Goal: Task Accomplishment & Management: Complete application form

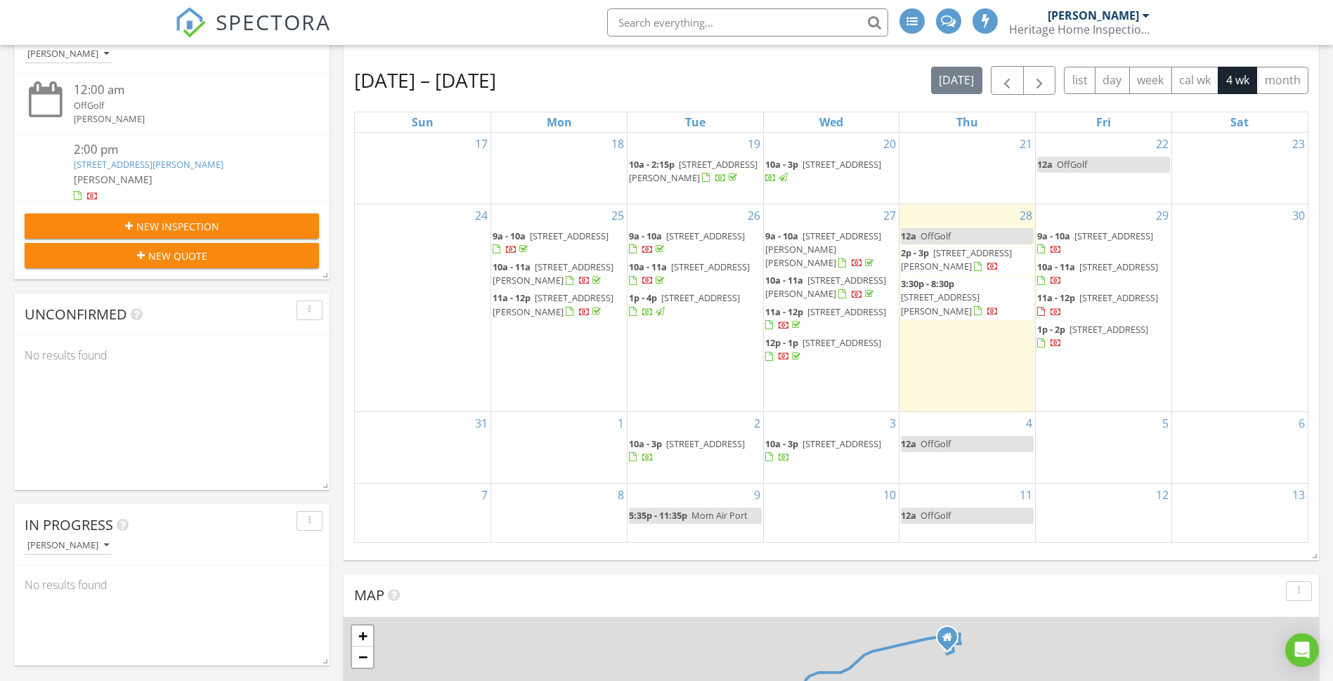
scroll to position [140, 0]
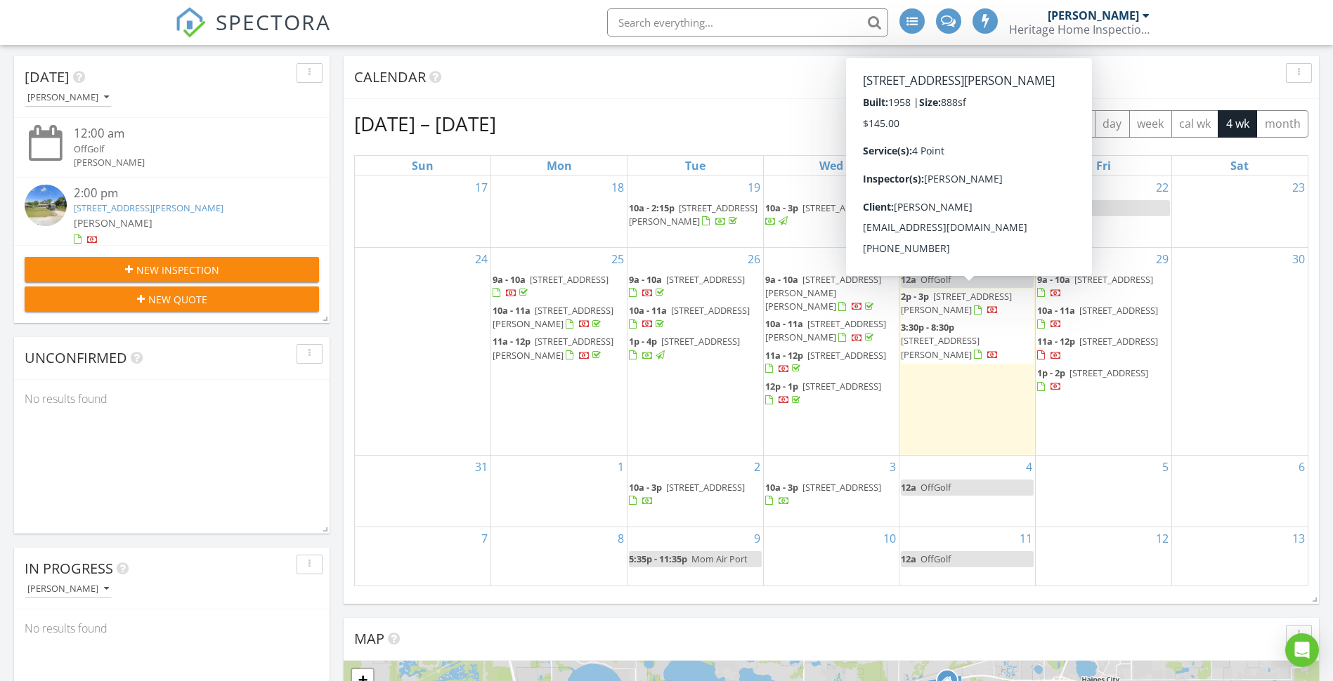
click at [957, 303] on span "114 Marjorie Ave, Auburndale 33823" at bounding box center [956, 303] width 111 height 26
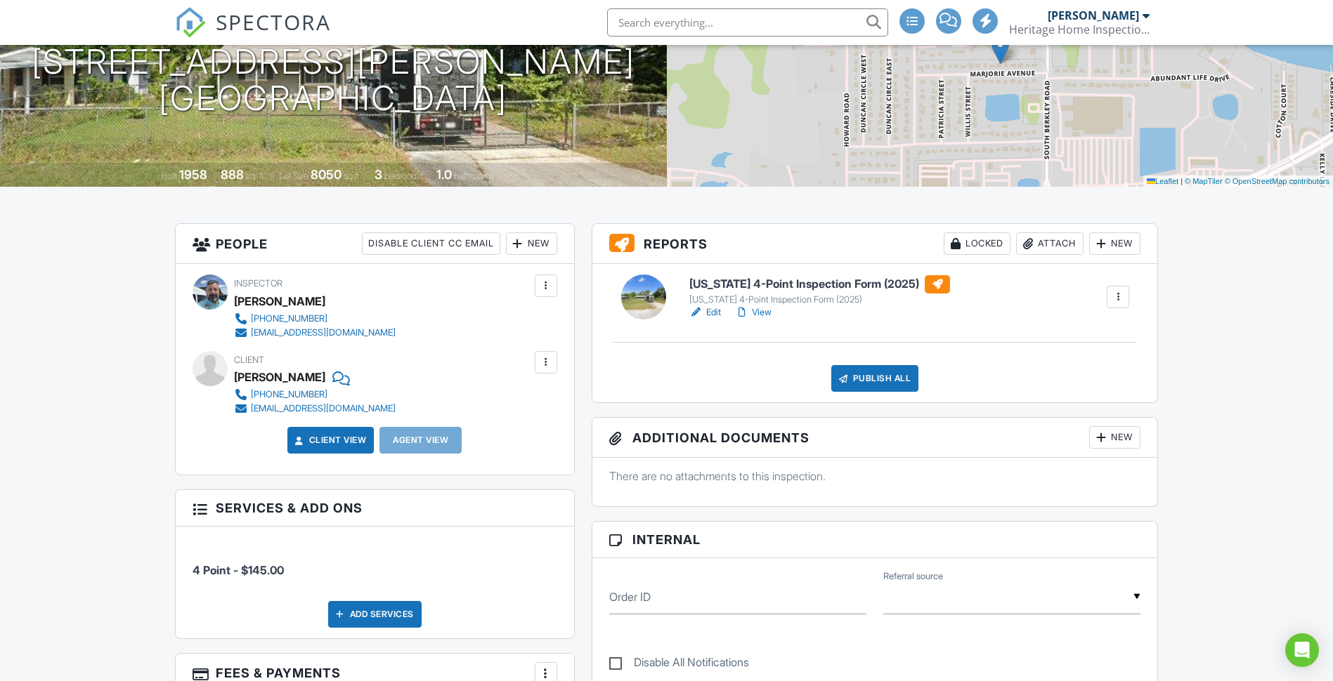
scroll to position [211, 0]
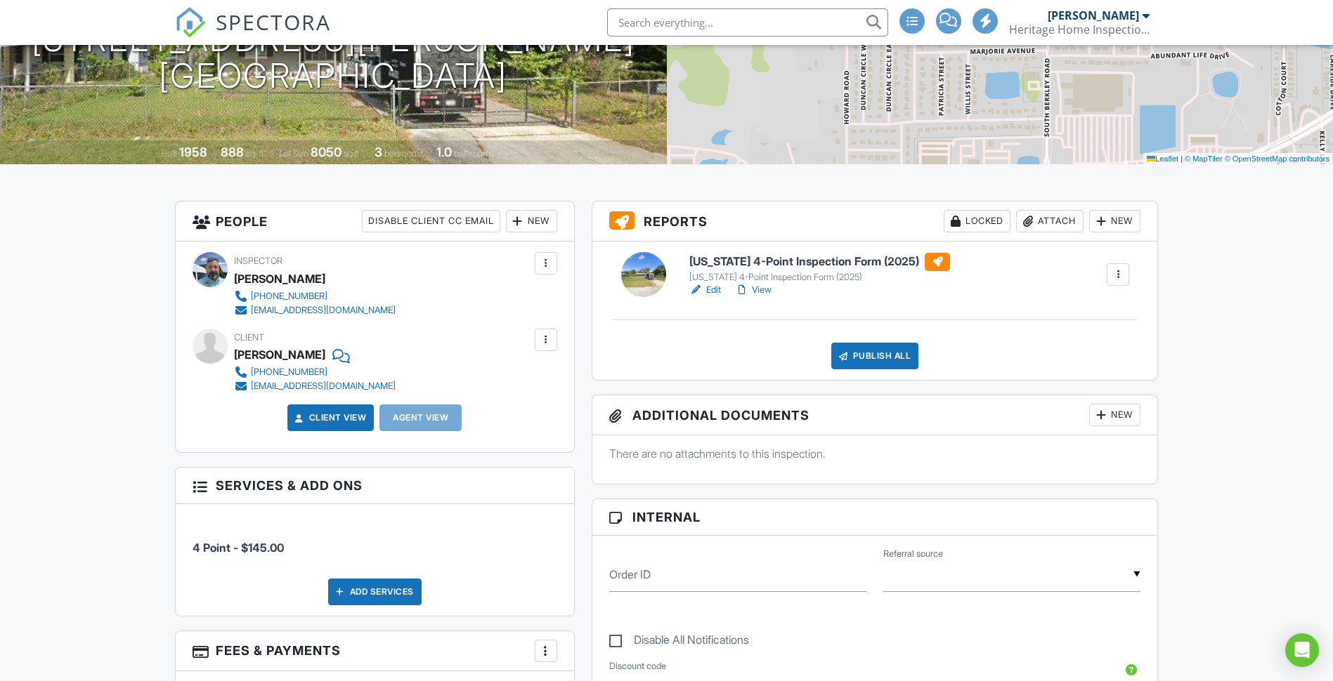
click at [707, 285] on link "Edit" at bounding box center [705, 290] width 32 height 14
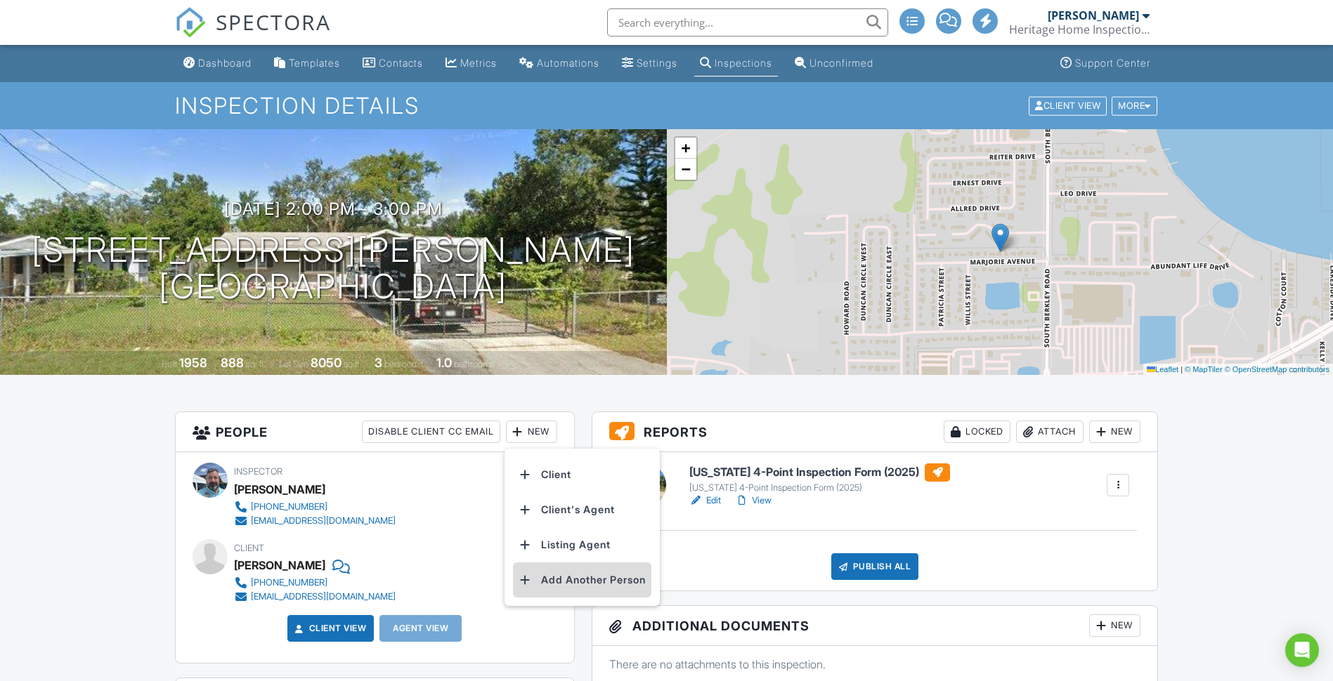
click at [556, 575] on li "Add Another Person" at bounding box center [582, 580] width 138 height 35
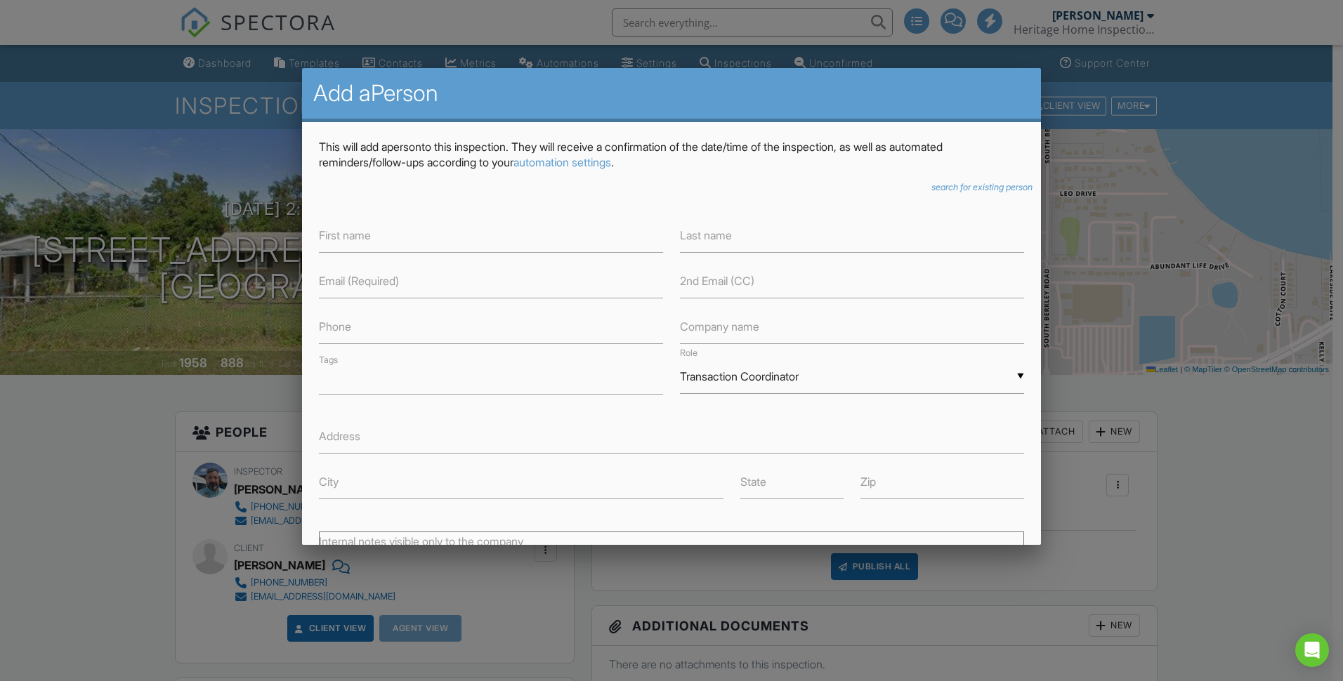
click at [581, 158] on link "automation settings" at bounding box center [563, 162] width 98 height 14
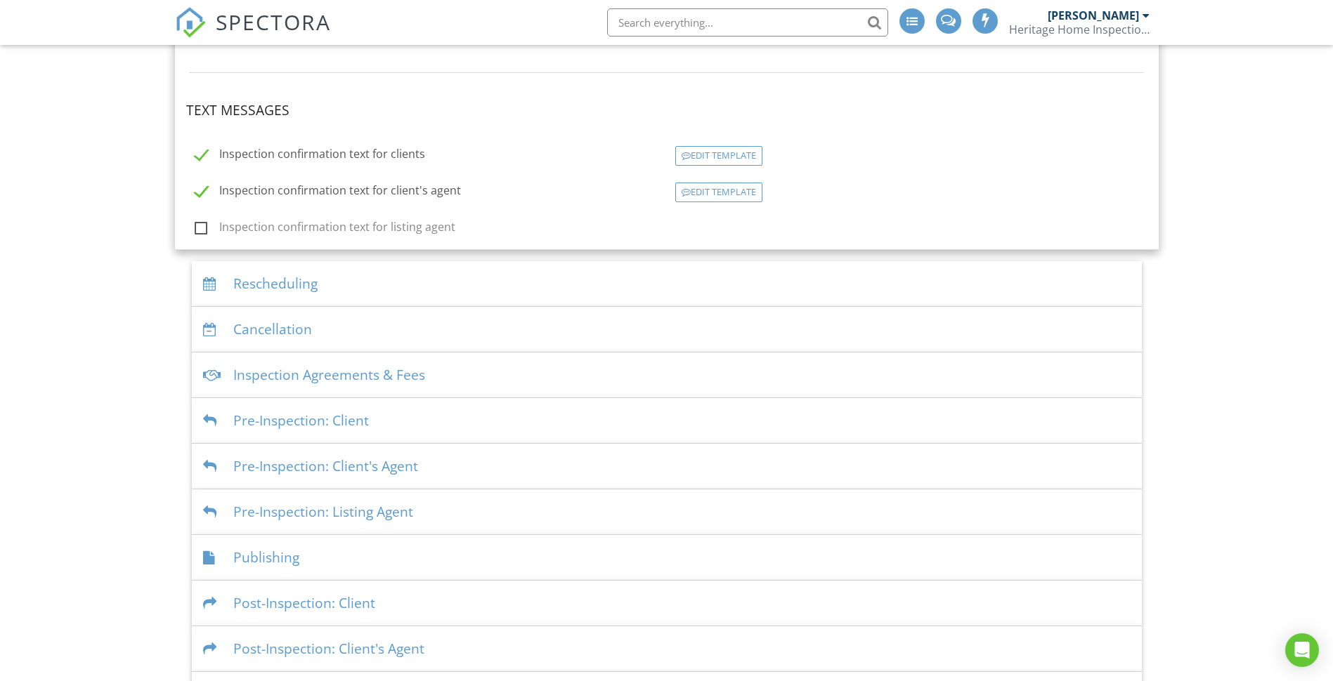
scroll to position [383, 0]
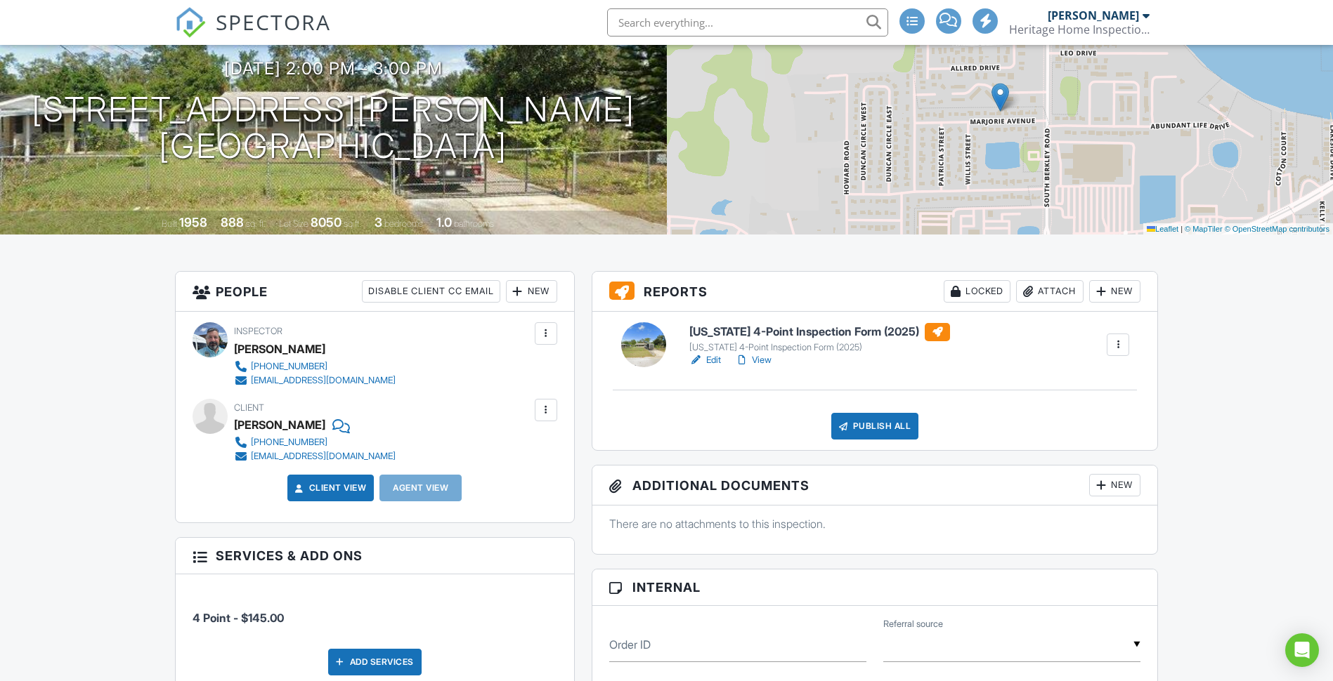
click at [531, 292] on div "New" at bounding box center [531, 291] width 51 height 22
click at [609, 436] on li "Add Another Person" at bounding box center [582, 439] width 138 height 35
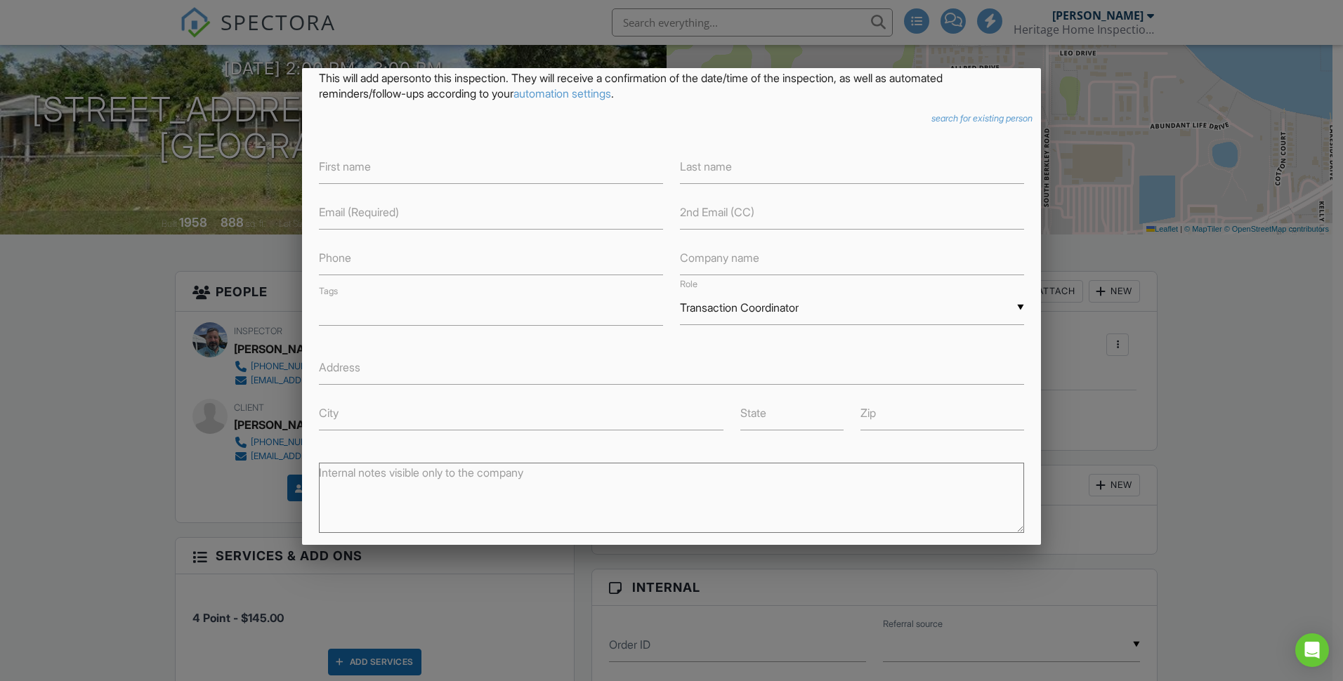
scroll to position [70, 0]
click at [1012, 305] on div "▼ Transaction Coordinator Attorney Insurance Agent Transaction Coordinator Titl…" at bounding box center [852, 306] width 344 height 34
click at [894, 338] on span "Insurance Agent" at bounding box center [849, 342] width 339 height 35
type input "Insurance Agent"
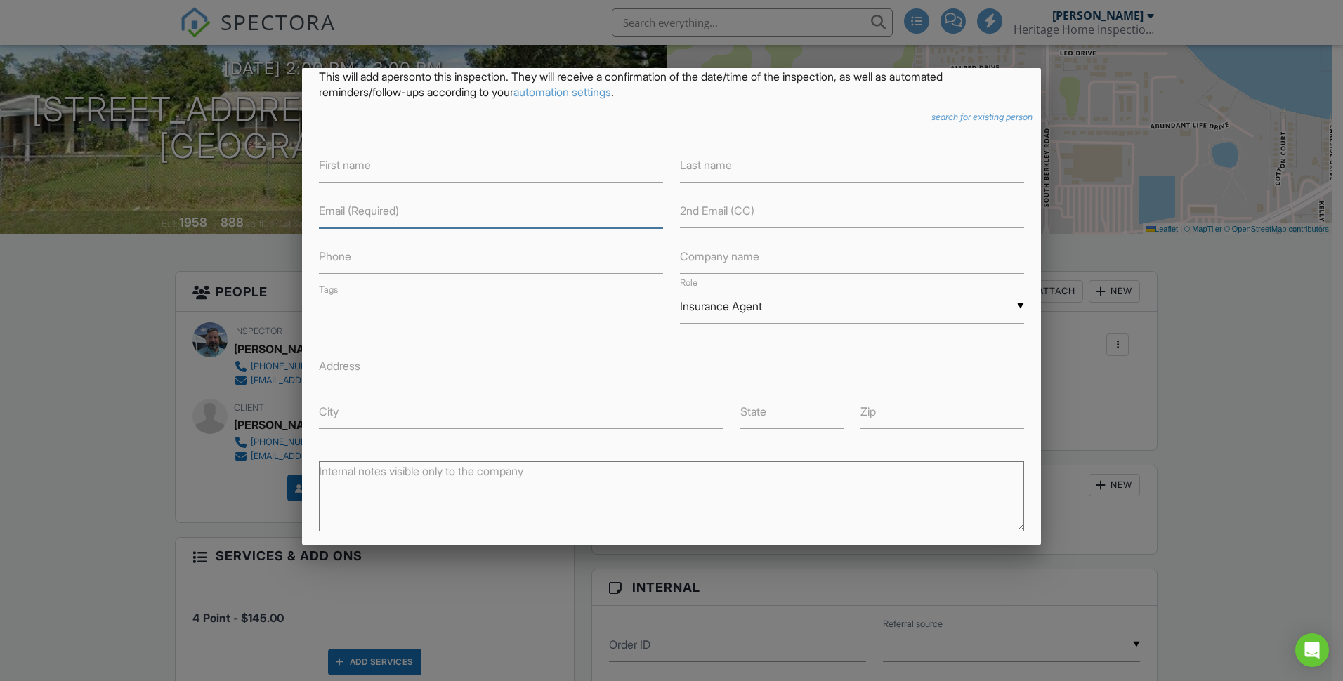
click at [457, 215] on input "text" at bounding box center [491, 211] width 344 height 34
type input "[EMAIL_ADDRESS][PERSON_NAME][DOMAIN_NAME]"
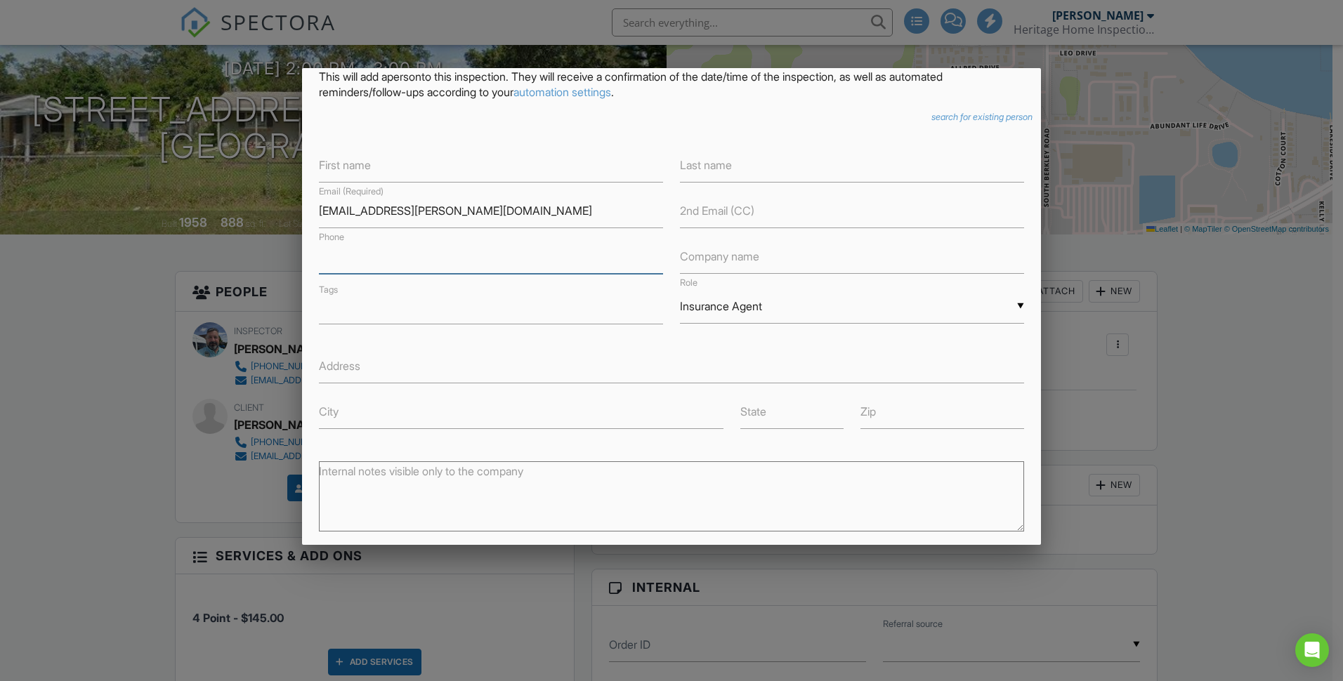
click at [406, 260] on input "text" at bounding box center [491, 257] width 344 height 34
type input "8636832228"
click at [412, 174] on input "text" at bounding box center [491, 165] width 344 height 34
click at [205, 256] on div at bounding box center [671, 356] width 1343 height 852
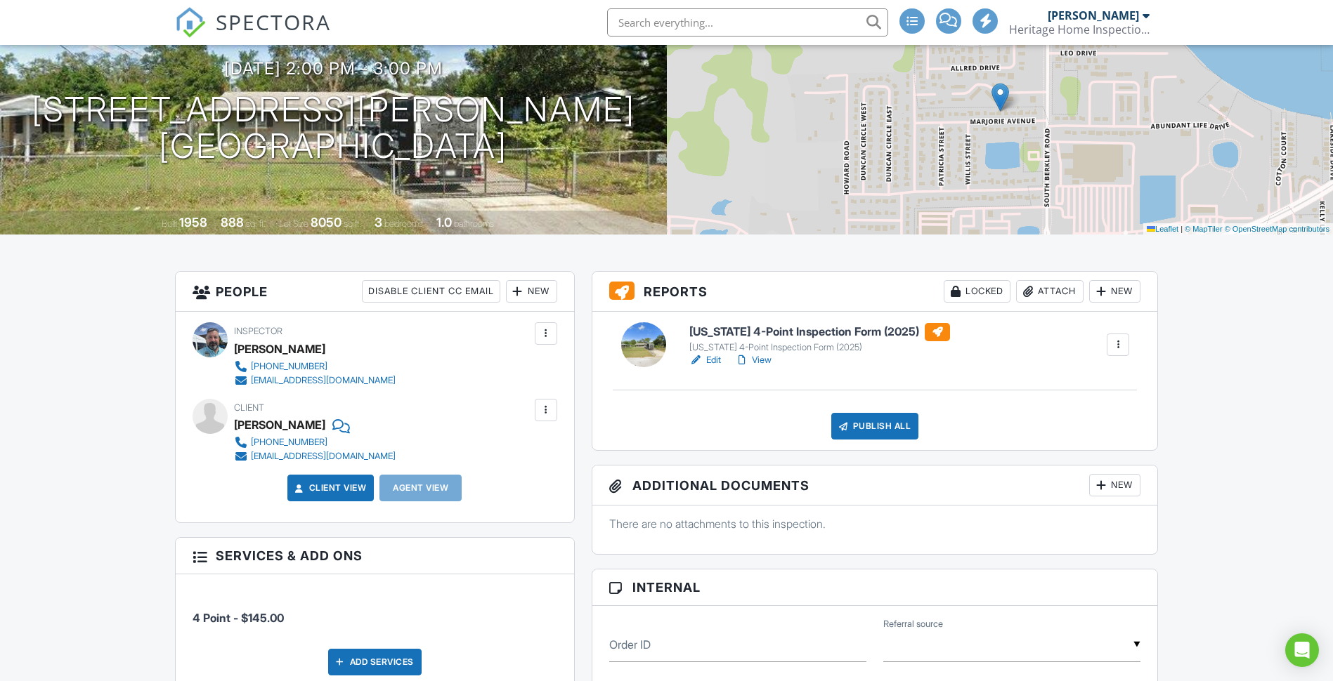
click at [537, 290] on div "New" at bounding box center [531, 291] width 51 height 22
click at [564, 434] on li "Add Another Person" at bounding box center [582, 439] width 138 height 35
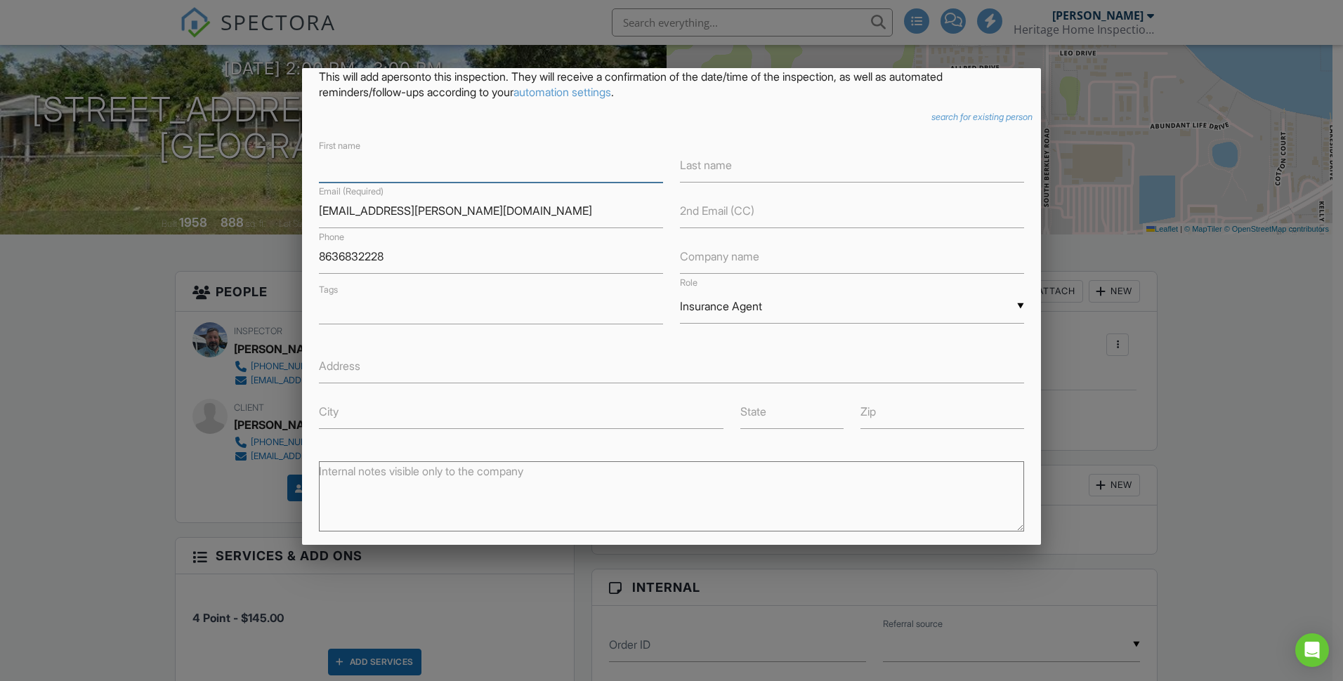
click at [445, 164] on input "text" at bounding box center [491, 165] width 344 height 34
click at [589, 406] on input "text" at bounding box center [521, 412] width 404 height 34
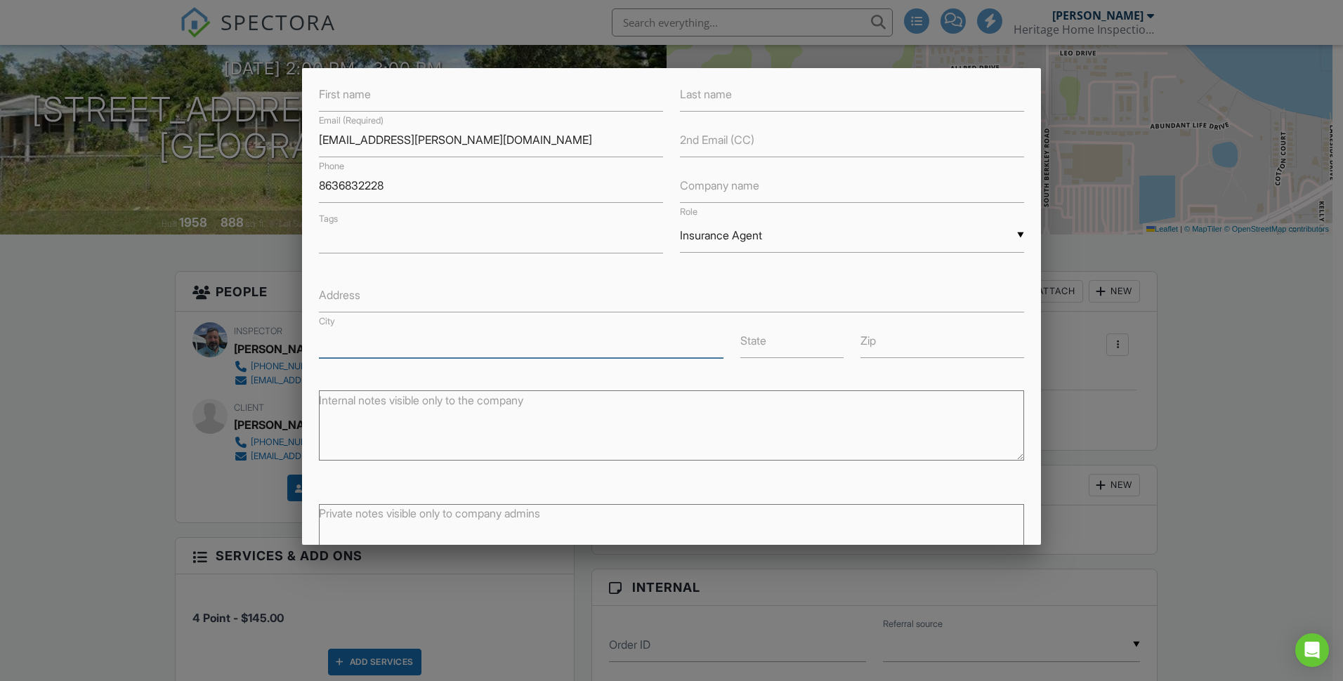
scroll to position [107, 0]
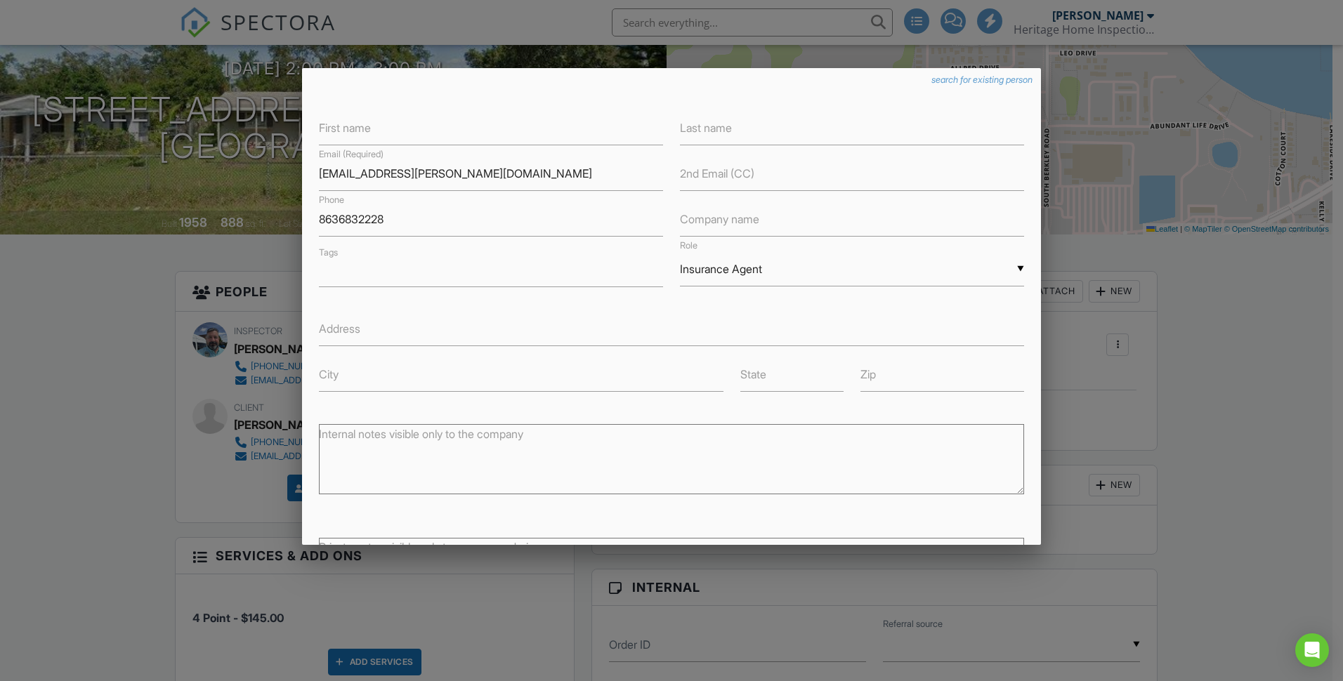
click at [737, 225] on label "Company name" at bounding box center [719, 218] width 79 height 15
click at [750, 212] on label "Company name" at bounding box center [719, 218] width 79 height 15
click at [744, 224] on label "Company name" at bounding box center [719, 218] width 79 height 15
click at [504, 215] on input "8636832228" at bounding box center [491, 219] width 344 height 34
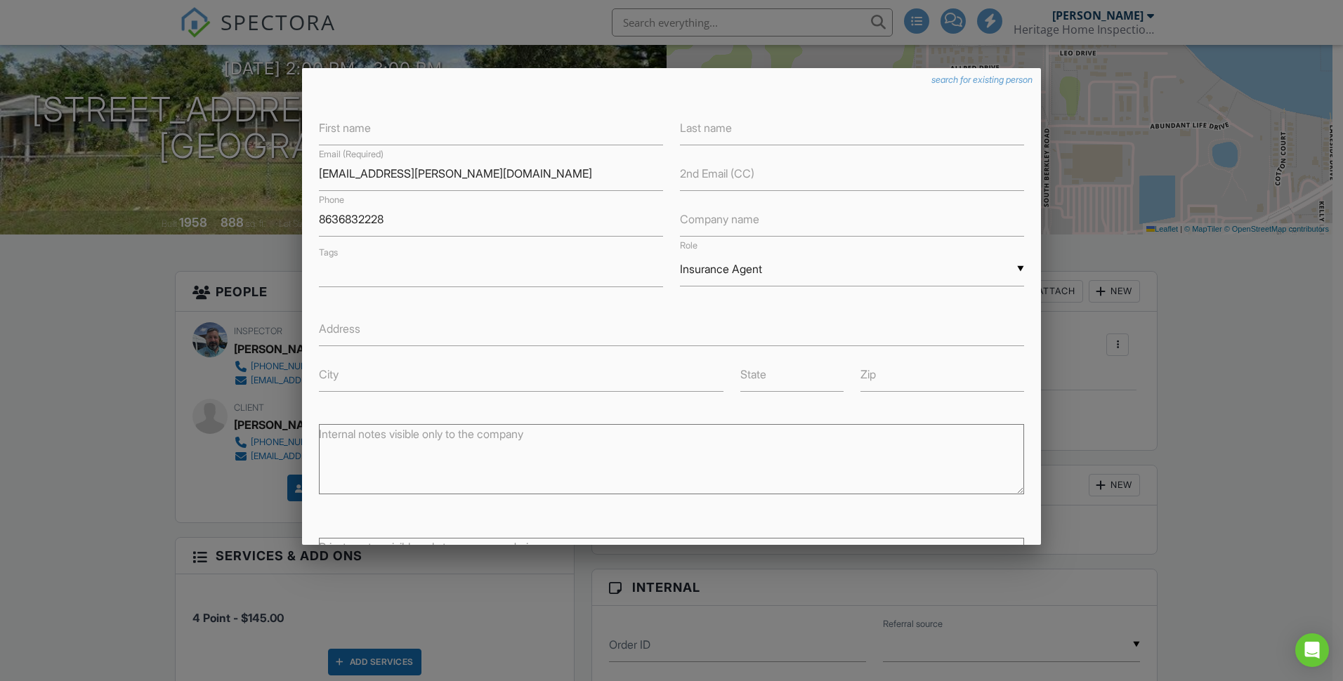
click at [735, 214] on label "Company name" at bounding box center [719, 218] width 79 height 15
click at [707, 219] on label "Company name" at bounding box center [719, 218] width 79 height 15
click at [561, 200] on div "First name Last name Email (Required) vsheward@heacock.com 2nd Email (CC) Phone…" at bounding box center [671, 246] width 722 height 292
click at [536, 215] on input "8636832228" at bounding box center [491, 219] width 344 height 34
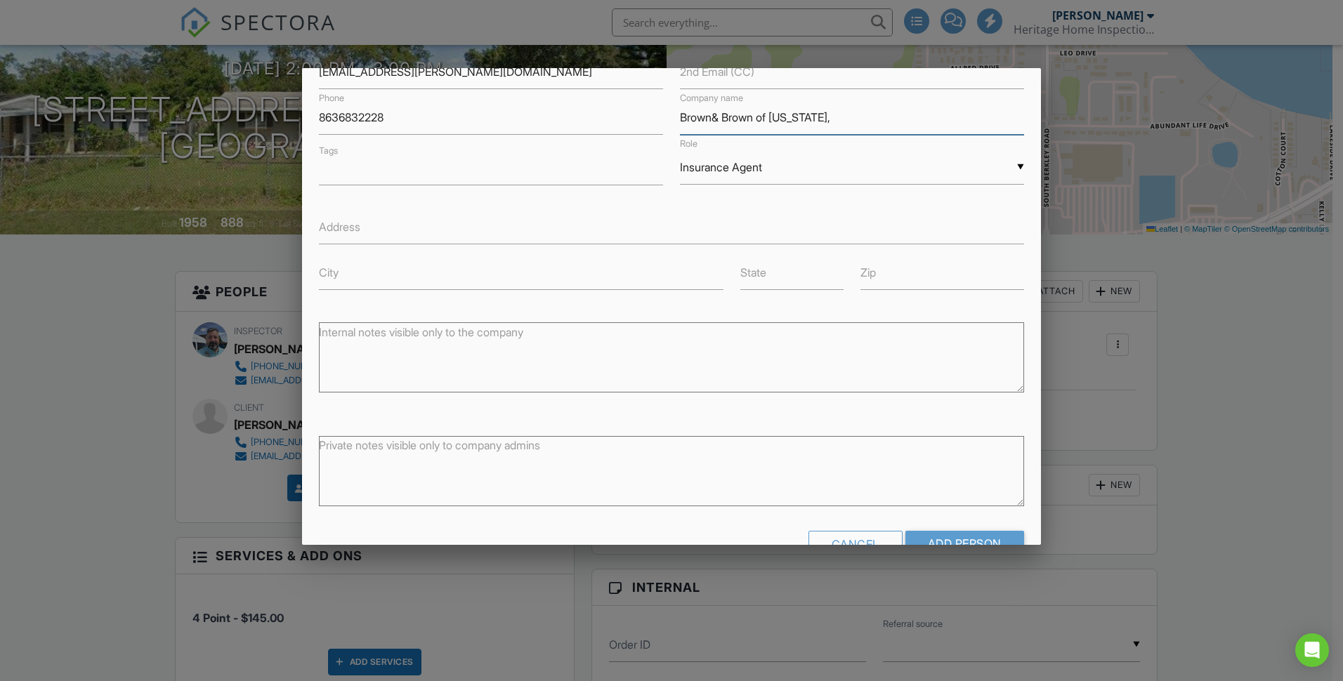
scroll to position [248, 0]
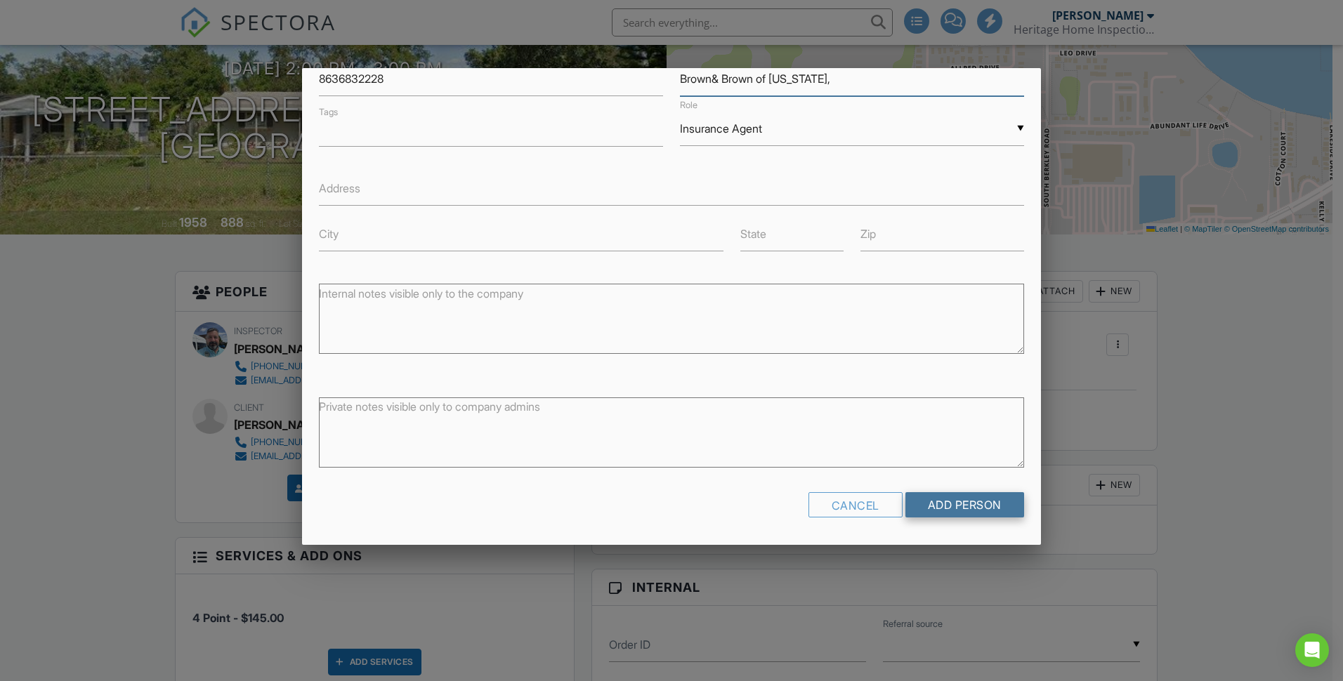
type input "Brown& Brown of [US_STATE],"
click at [967, 510] on input "Add Person" at bounding box center [964, 504] width 119 height 25
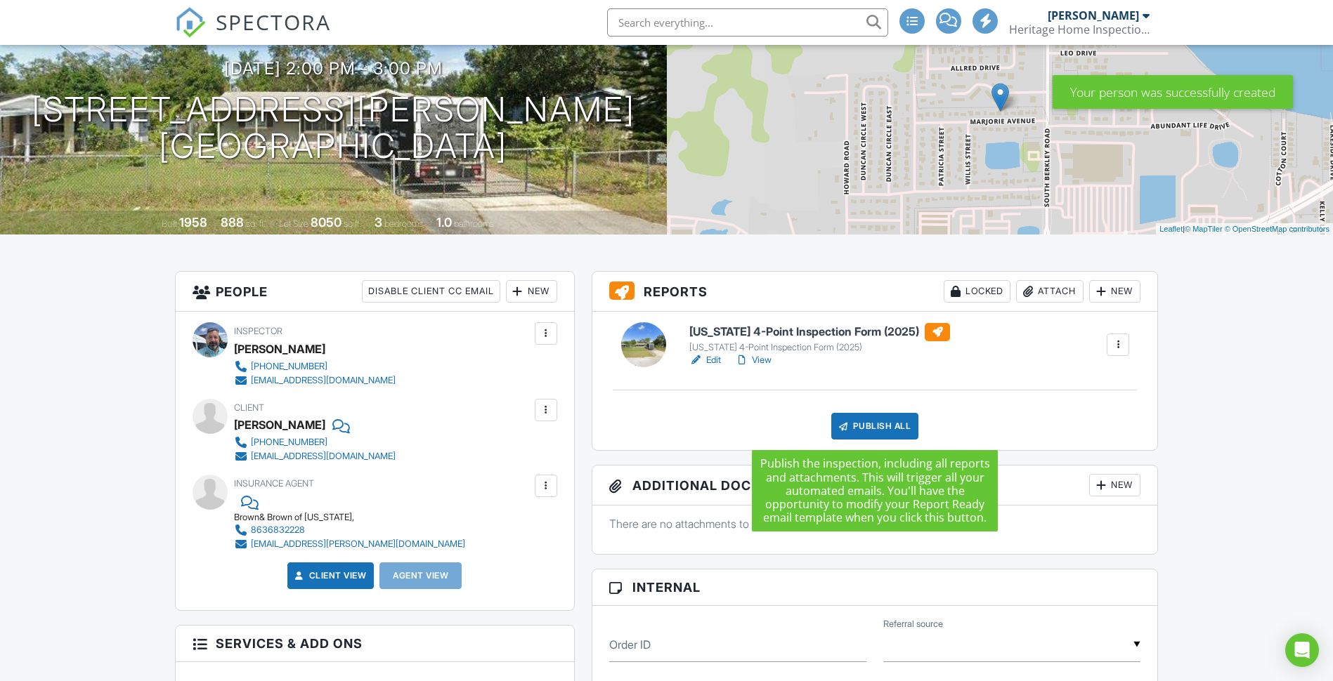
click at [861, 429] on div "Publish All" at bounding box center [875, 426] width 88 height 27
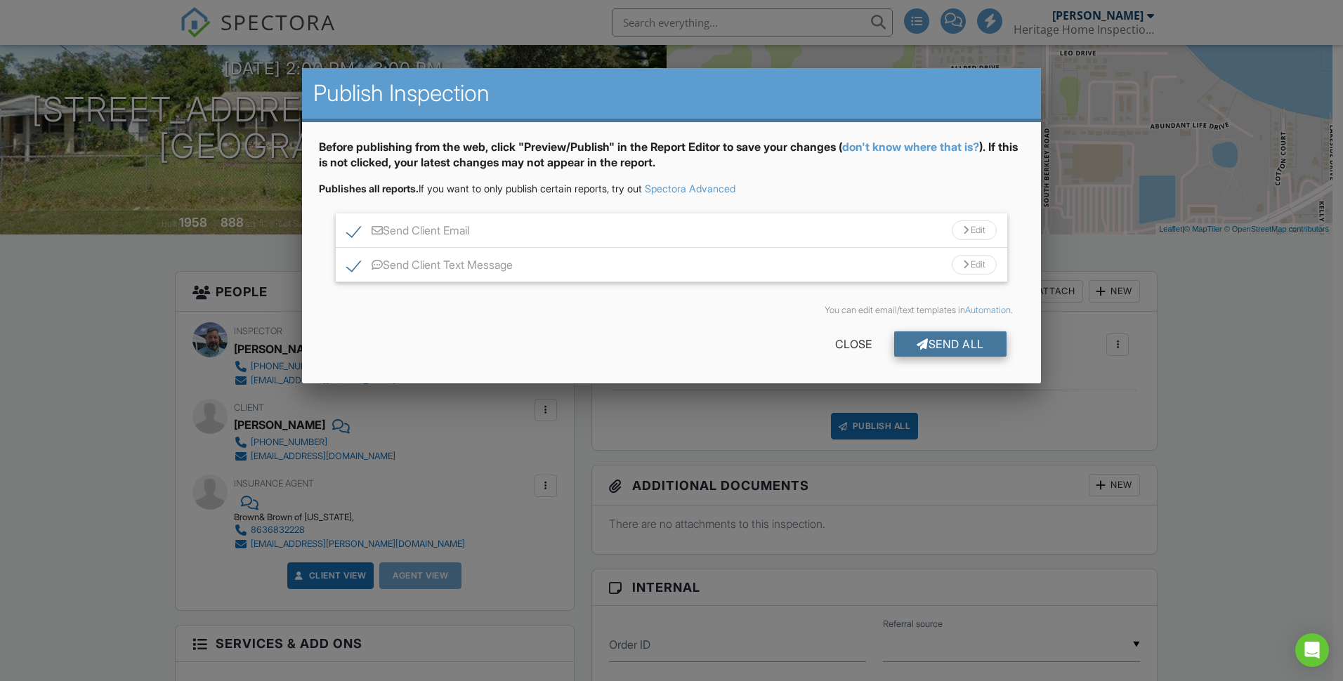
click at [940, 348] on div "Send All" at bounding box center [950, 344] width 112 height 25
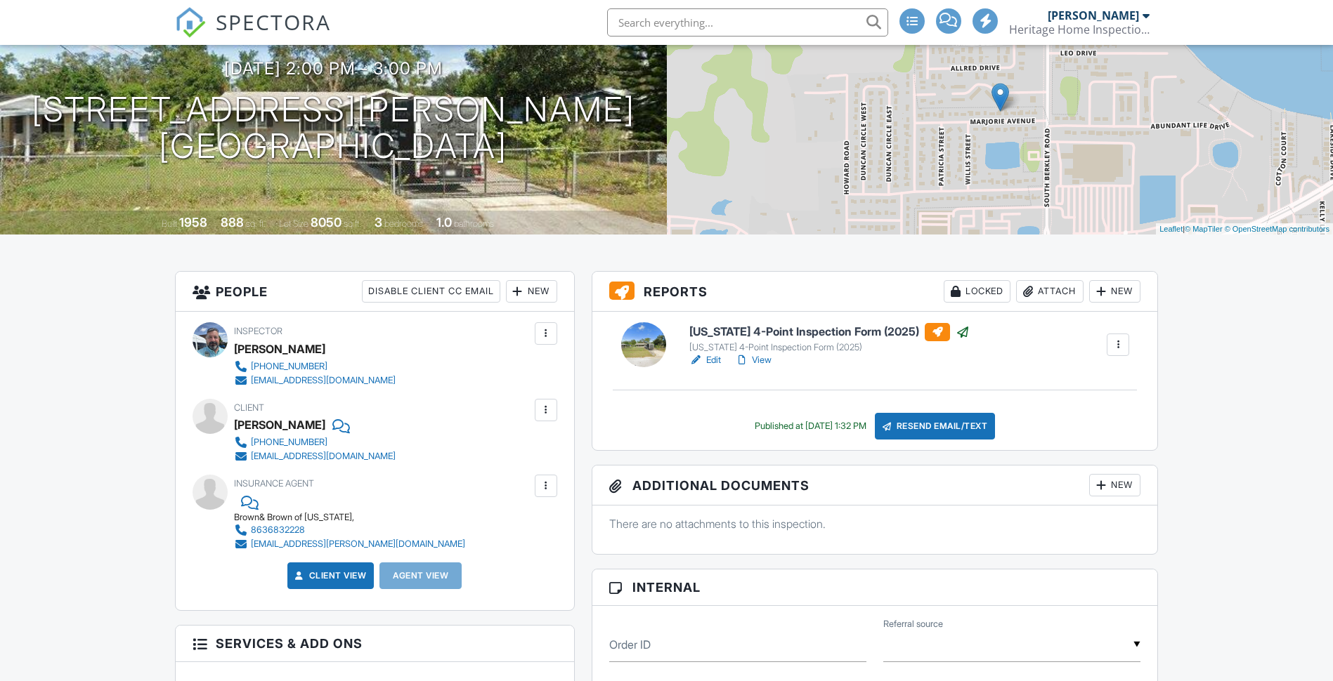
scroll to position [140, 0]
click at [762, 360] on link "View" at bounding box center [753, 360] width 37 height 14
